Goal: Navigation & Orientation: Find specific page/section

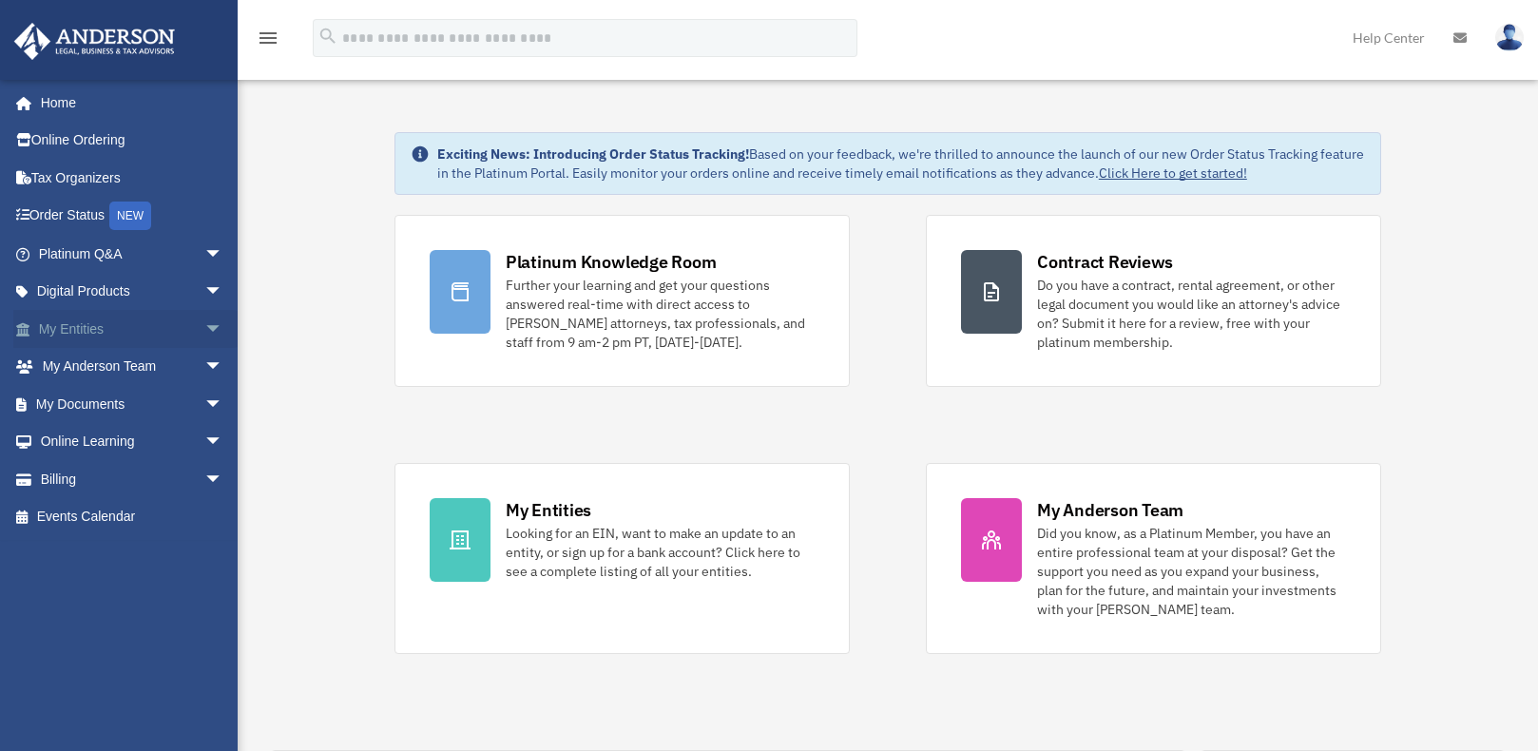
click at [204, 322] on span "arrow_drop_down" at bounding box center [223, 329] width 38 height 39
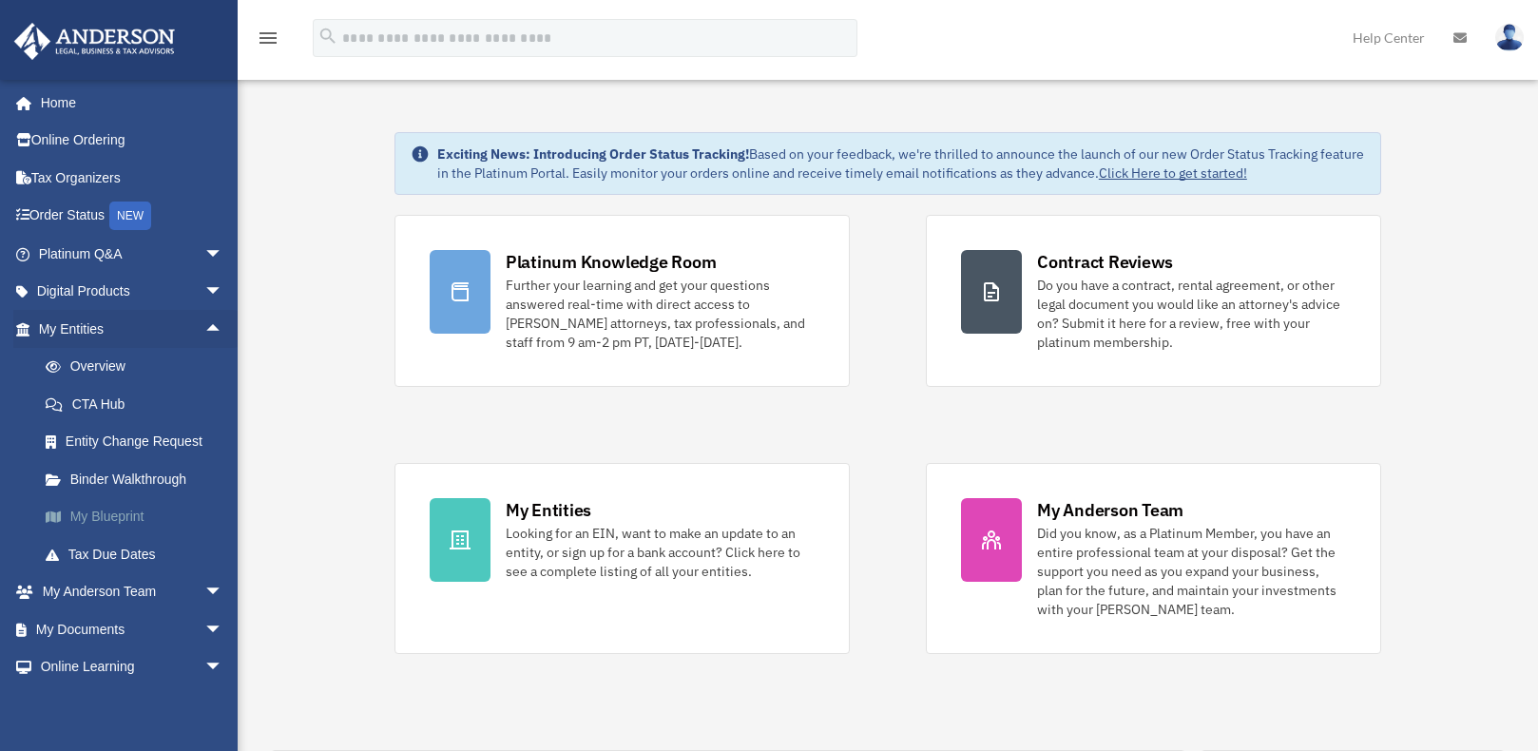
click at [119, 507] on link "My Blueprint" at bounding box center [139, 517] width 225 height 38
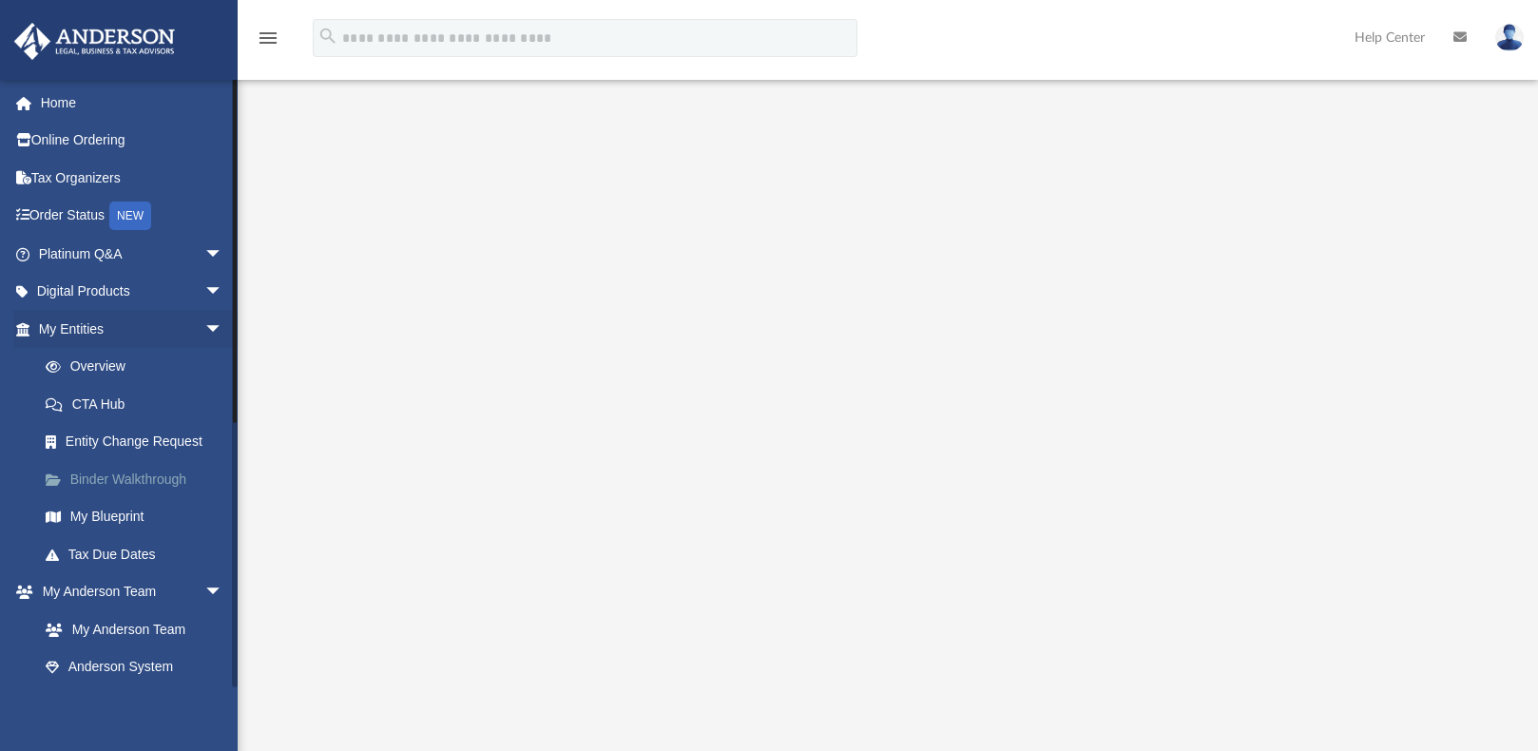
click at [109, 480] on link "Binder Walkthrough" at bounding box center [139, 479] width 225 height 38
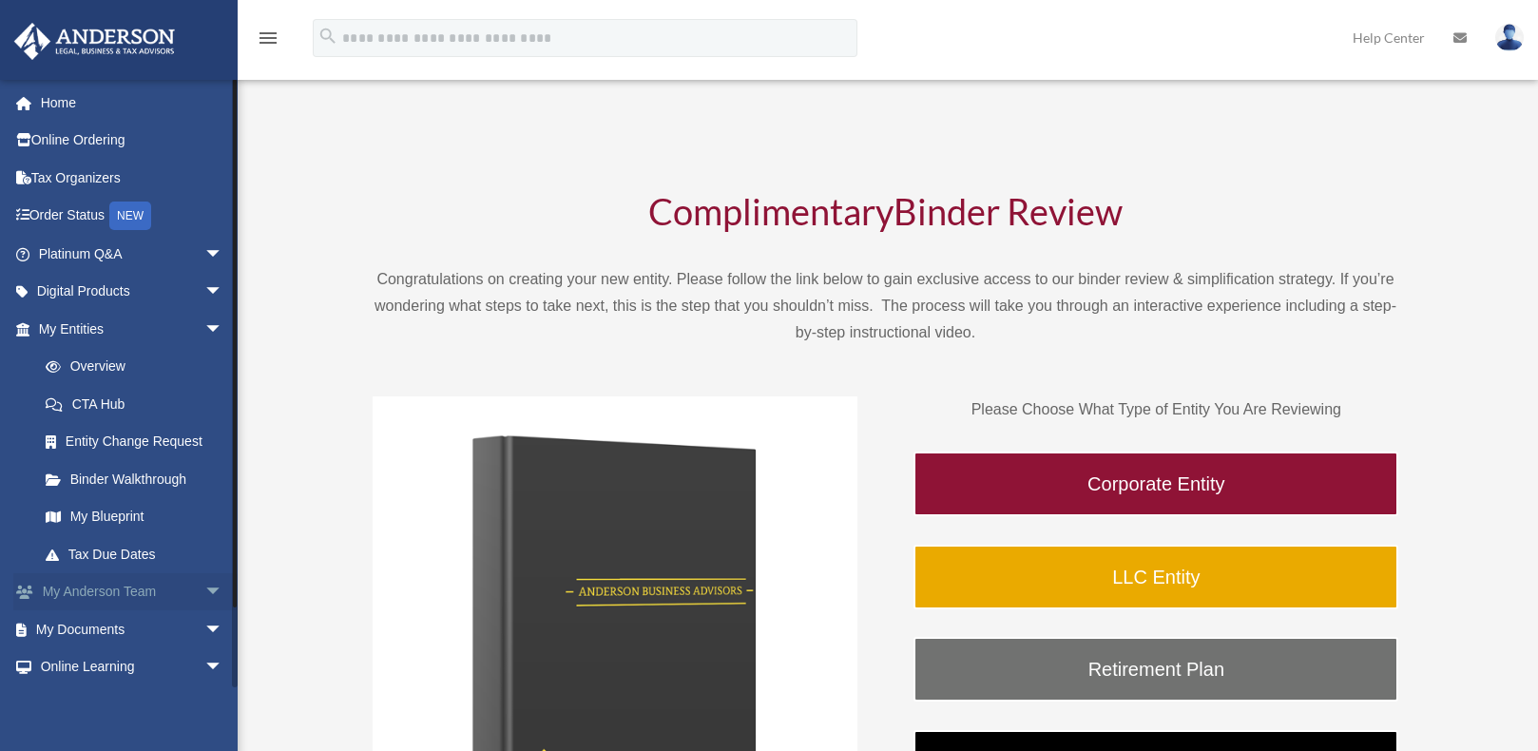
click at [106, 589] on link "My Anderson Team arrow_drop_down" at bounding box center [132, 592] width 239 height 38
click at [204, 587] on span "arrow_drop_down" at bounding box center [223, 592] width 38 height 39
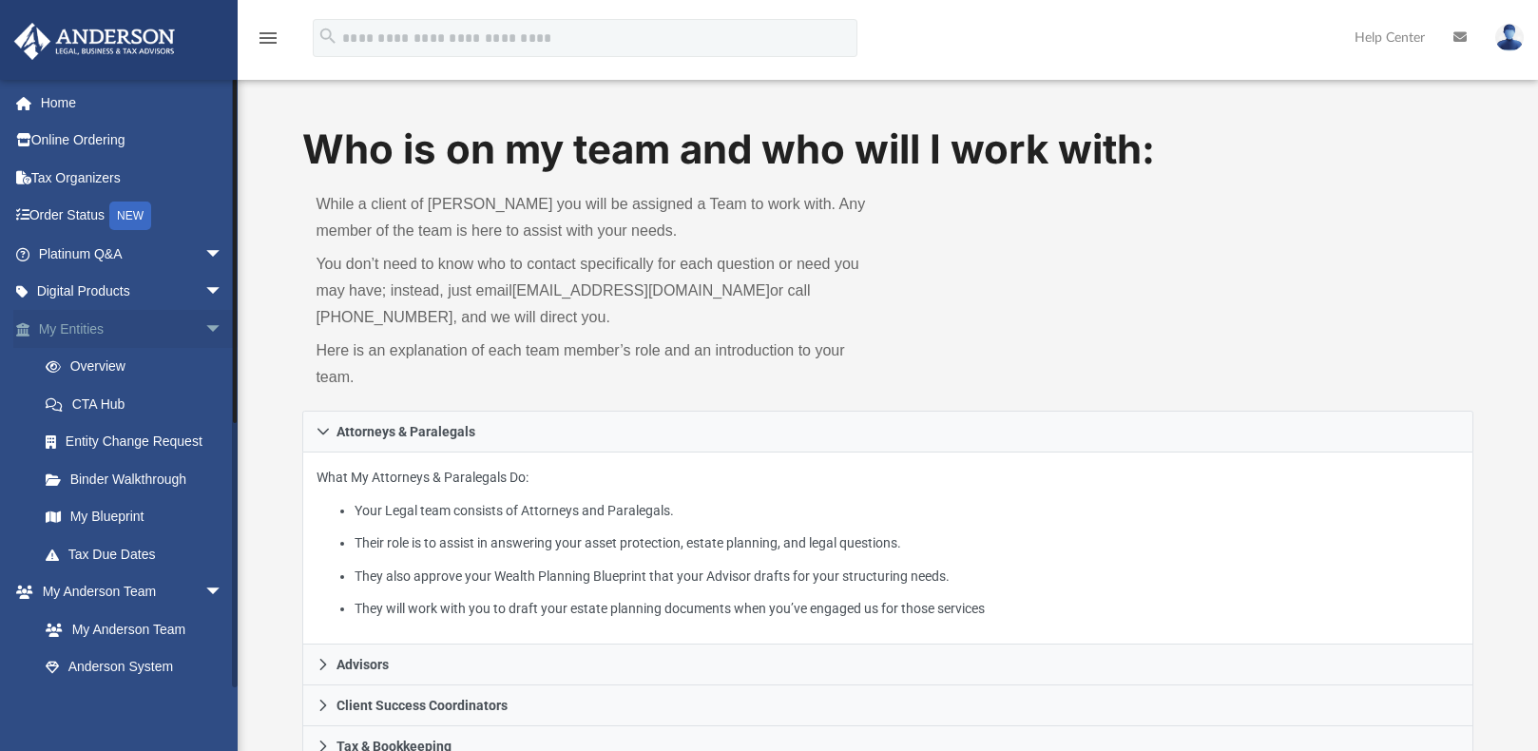
click at [206, 322] on span "arrow_drop_down" at bounding box center [223, 329] width 38 height 39
click at [204, 368] on span "arrow_drop_down" at bounding box center [223, 367] width 38 height 39
